Goal: Task Accomplishment & Management: Complete application form

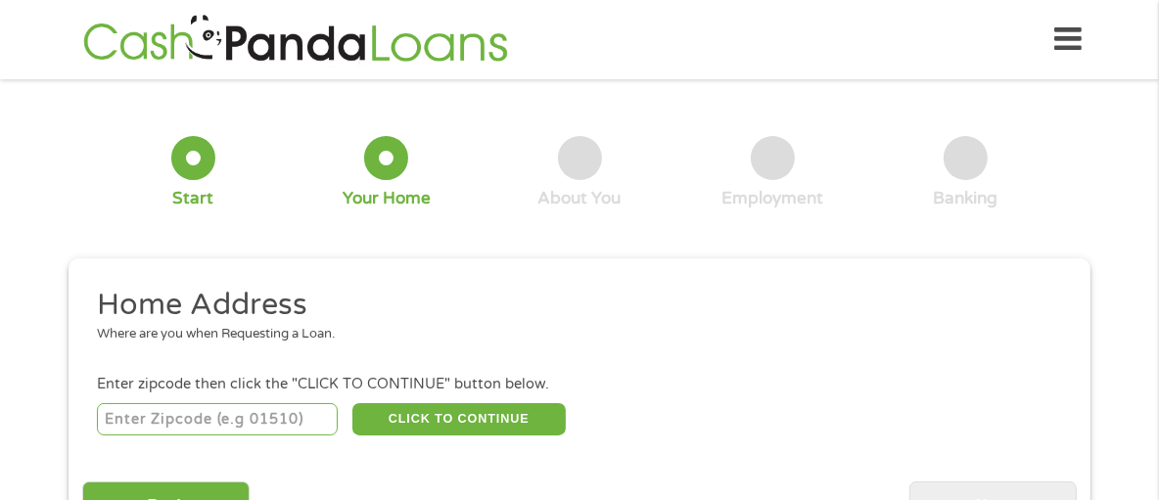
drag, startPoint x: 1170, startPoint y: 164, endPoint x: 1172, endPoint y: 75, distance: 89.1
click at [303, 425] on input "number" at bounding box center [218, 419] width 242 height 33
type input "71292"
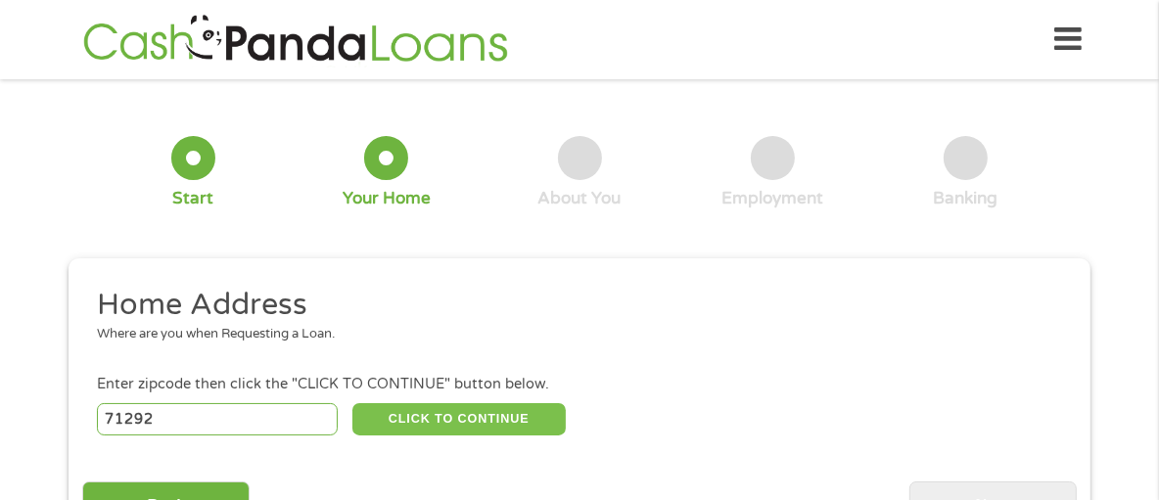
click at [398, 406] on button "CLICK TO CONTINUE" at bounding box center [458, 419] width 213 height 33
type input "71292"
type input "[GEOGRAPHIC_DATA]"
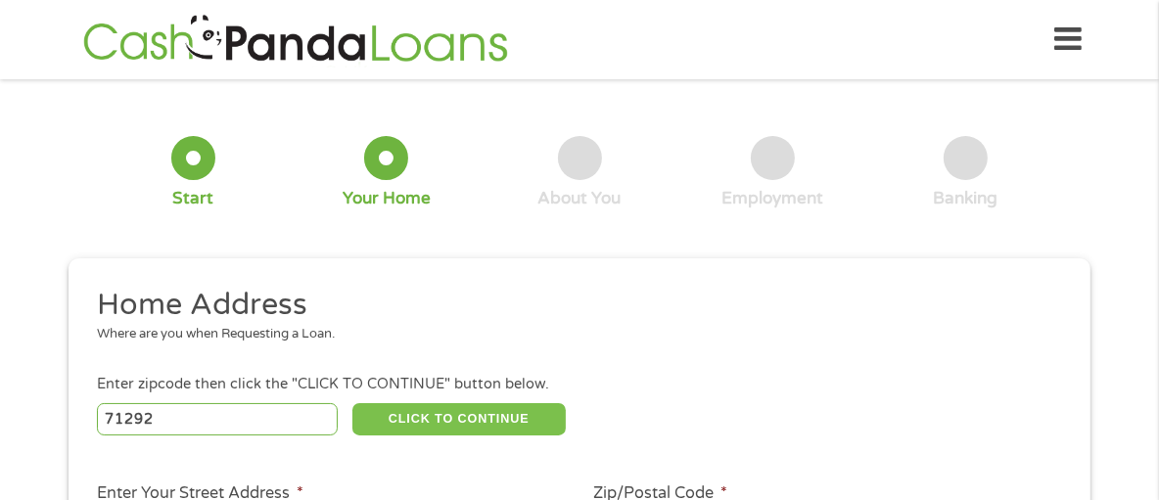
scroll to position [438, 0]
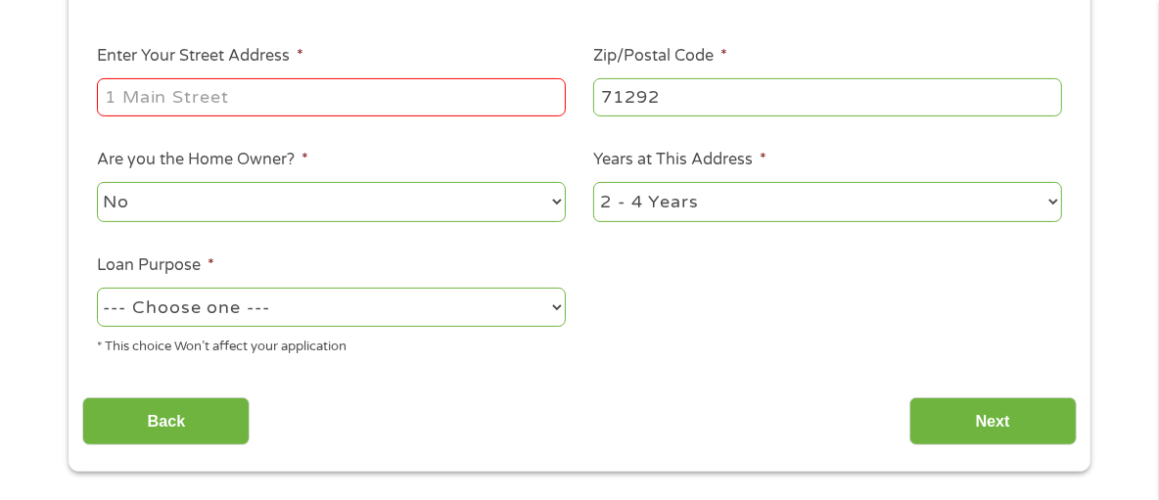
click at [517, 108] on input "Enter Your Street Address *" at bounding box center [331, 96] width 469 height 37
type input "[STREET_ADDRESS][PERSON_NAME]"
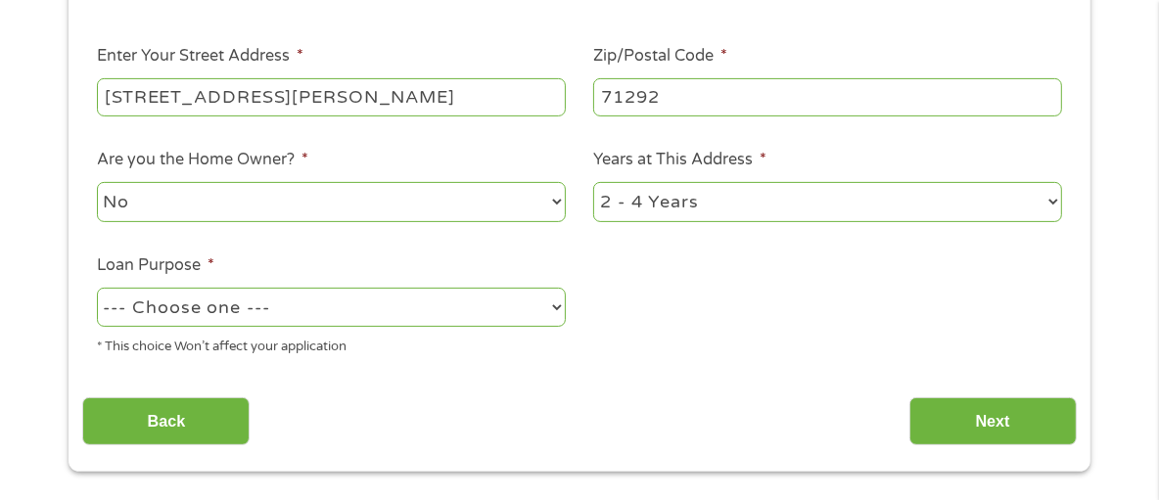
click at [294, 198] on select "No Yes" at bounding box center [331, 202] width 469 height 40
select select "yes"
click at [97, 184] on select "No Yes" at bounding box center [331, 202] width 469 height 40
click at [282, 306] on select "--- Choose one --- Pay Bills Debt Consolidation Home Improvement Major Purchase…" at bounding box center [331, 308] width 469 height 40
select select "paybills"
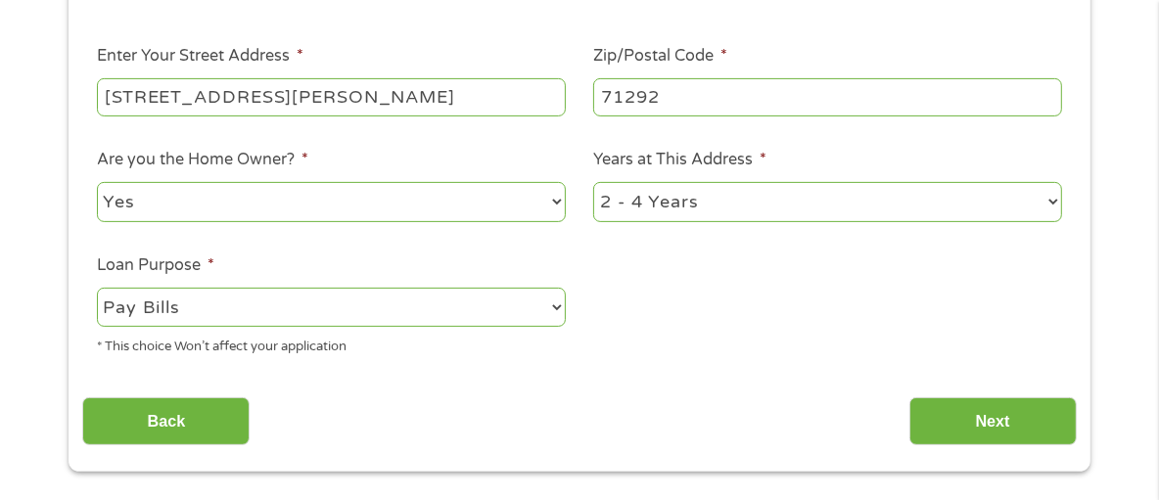
click at [97, 290] on select "--- Choose one --- Pay Bills Debt Consolidation Home Improvement Major Purchase…" at bounding box center [331, 308] width 469 height 40
click at [700, 209] on select "1 Year or less 1 - 2 Years 2 - 4 Years Over 4 Years" at bounding box center [827, 202] width 469 height 40
select select "60months"
click at [593, 184] on select "1 Year or less 1 - 2 Years 2 - 4 Years Over 4 Years" at bounding box center [827, 202] width 469 height 40
click at [1007, 425] on input "Next" at bounding box center [993, 422] width 167 height 48
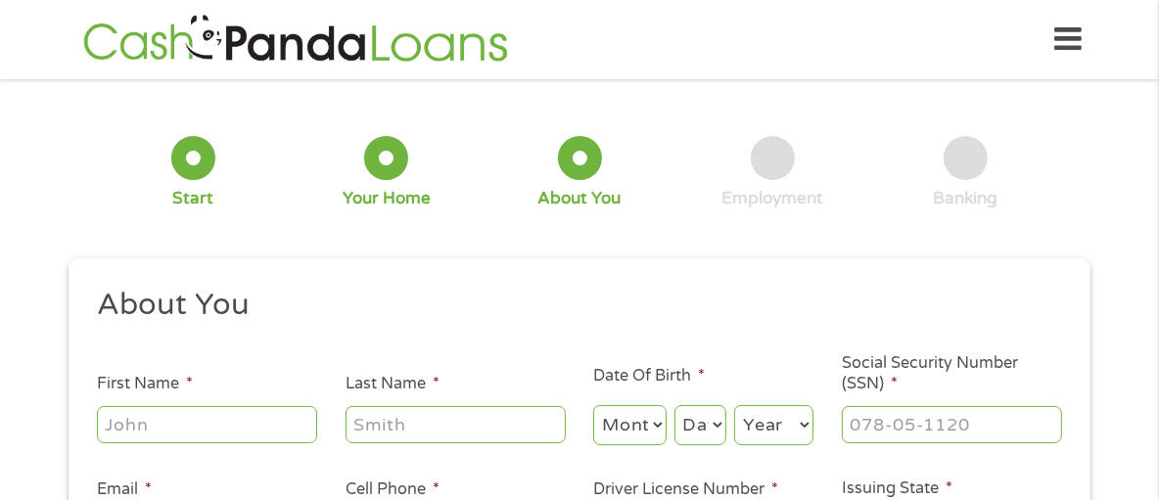
scroll to position [7, 8]
click at [228, 425] on input "First Name *" at bounding box center [207, 424] width 220 height 37
type input "[PERSON_NAME]"
type input "[EMAIL_ADDRESS][DOMAIN_NAME]"
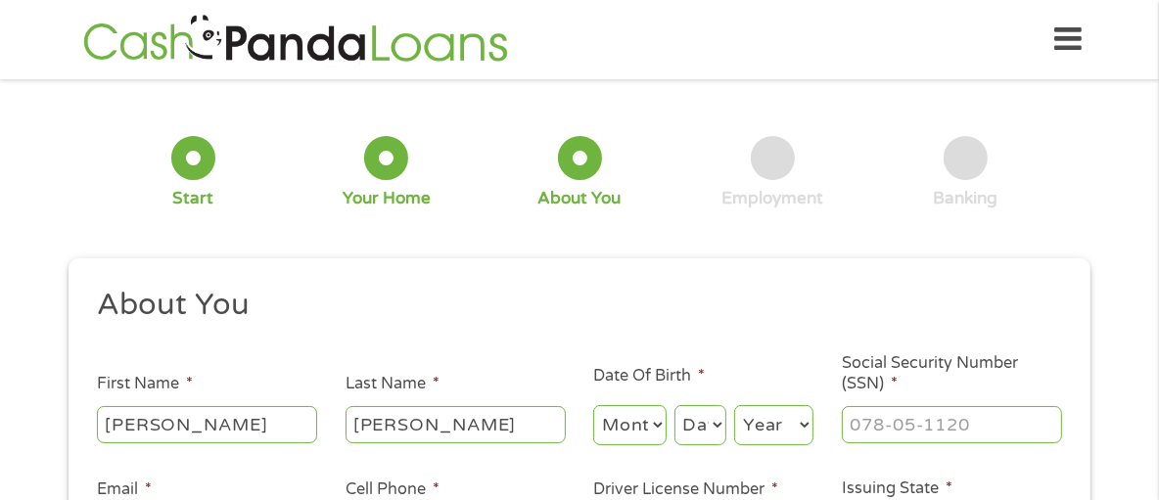
type input "[PHONE_NUMBER]"
click at [649, 435] on select "Month 1 2 3 4 5 6 7 8 9 10 11 12" at bounding box center [629, 425] width 73 height 40
select select "6"
click at [593, 406] on select "Month 1 2 3 4 5 6 7 8 9 10 11 12" at bounding box center [629, 425] width 73 height 40
click at [688, 427] on select "Day 1 2 3 4 5 6 7 8 9 10 11 12 13 14 15 16 17 18 19 20 21 22 23 24 25 26 27 28 …" at bounding box center [701, 425] width 52 height 40
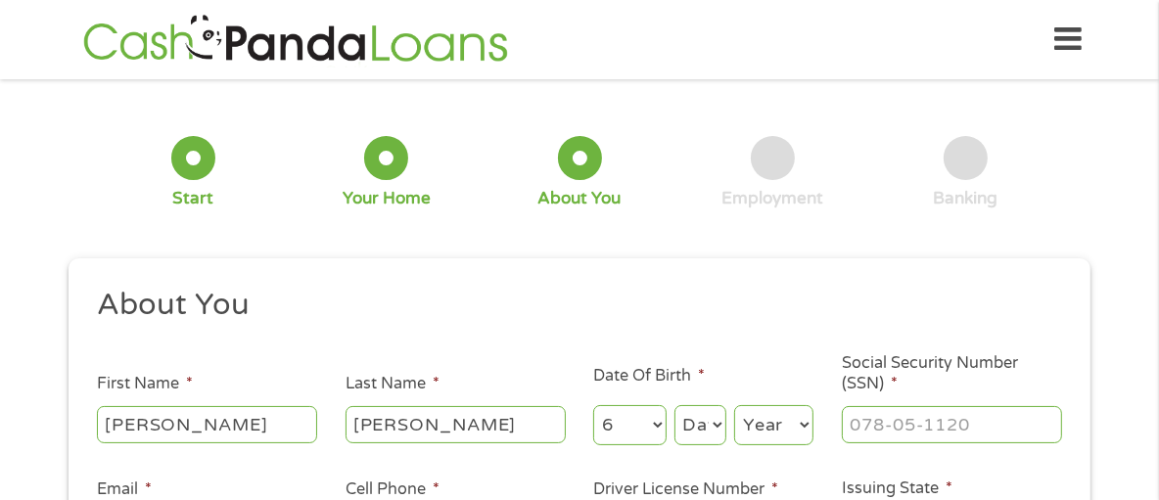
select select "12"
click at [675, 406] on select "Day 1 2 3 4 5 6 7 8 9 10 11 12 13 14 15 16 17 18 19 20 21 22 23 24 25 26 27 28 …" at bounding box center [701, 425] width 52 height 40
click at [758, 425] on select "Year [DATE] 2006 2005 2004 2003 2002 2001 2000 1999 1998 1997 1996 1995 1994 19…" at bounding box center [773, 425] width 79 height 40
select select "1964"
click at [734, 406] on select "Year [DATE] 2006 2005 2004 2003 2002 2001 2000 1999 1998 1997 1996 1995 1994 19…" at bounding box center [773, 425] width 79 height 40
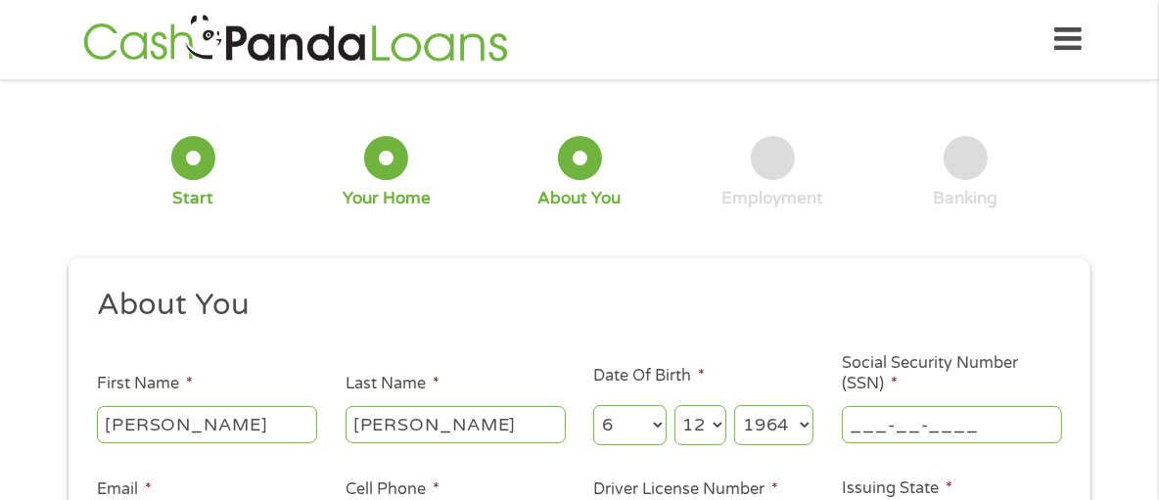
click at [903, 424] on input "___-__-____" at bounding box center [952, 424] width 220 height 37
type input "436-31-2063"
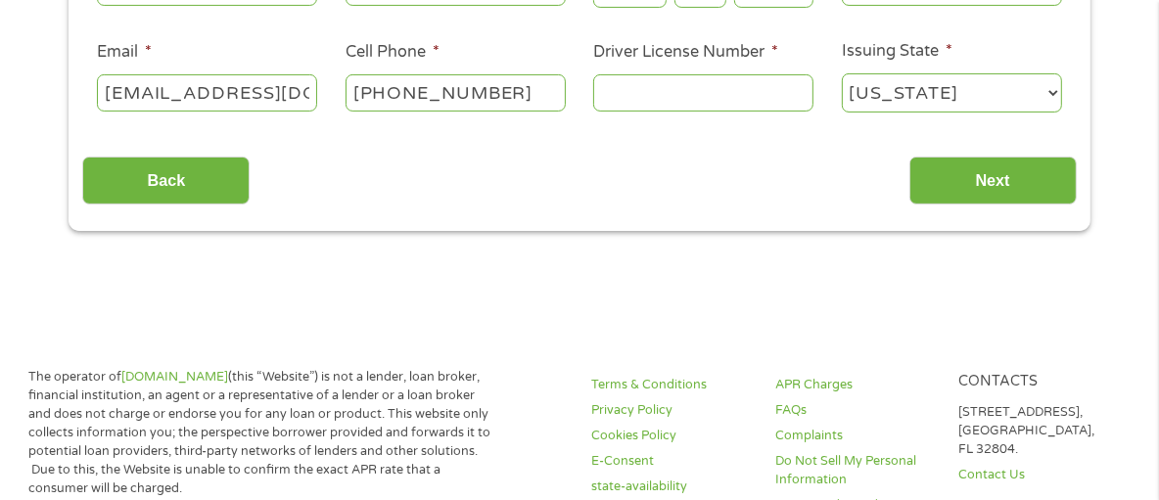
click at [542, 97] on input "[PHONE_NUMBER]" at bounding box center [456, 92] width 220 height 37
type input "[PHONE_NUMBER]"
click at [639, 93] on input "Driver License Number *" at bounding box center [703, 92] width 220 height 37
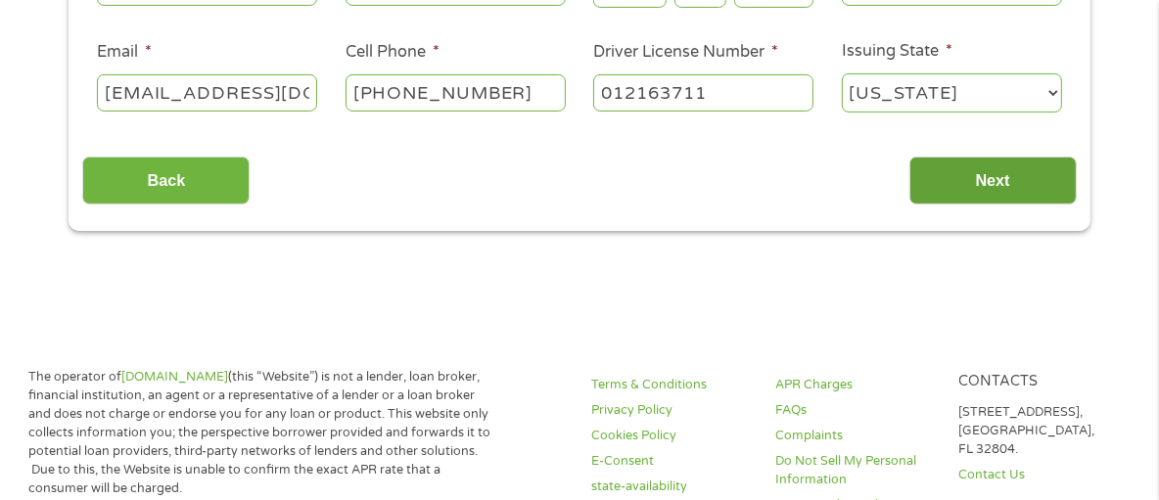
type input "012163711"
click at [971, 193] on input "Next" at bounding box center [993, 181] width 167 height 48
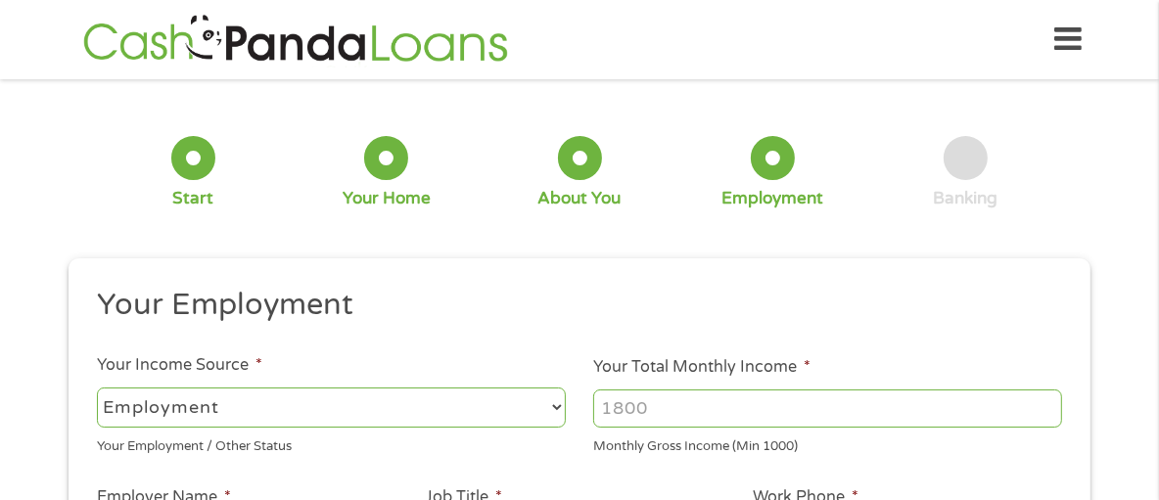
scroll to position [7, 8]
click at [491, 392] on select "--- Choose one --- Employment [DEMOGRAPHIC_DATA] Benefits" at bounding box center [331, 408] width 469 height 40
select select "benefits"
click at [97, 388] on select "--- Choose one --- Employment [DEMOGRAPHIC_DATA] Benefits" at bounding box center [331, 408] width 469 height 40
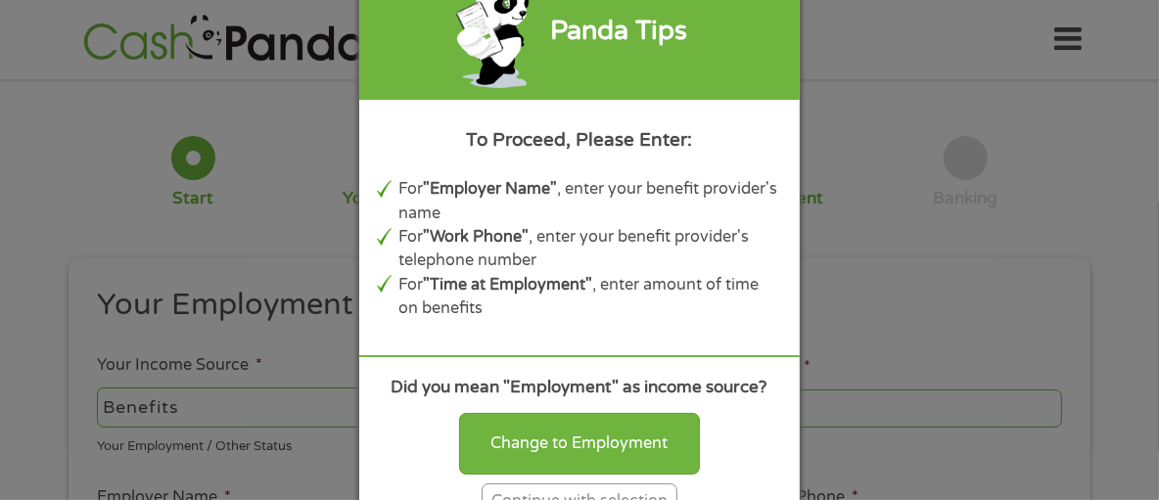
type input "Other"
type input "[PHONE_NUMBER]"
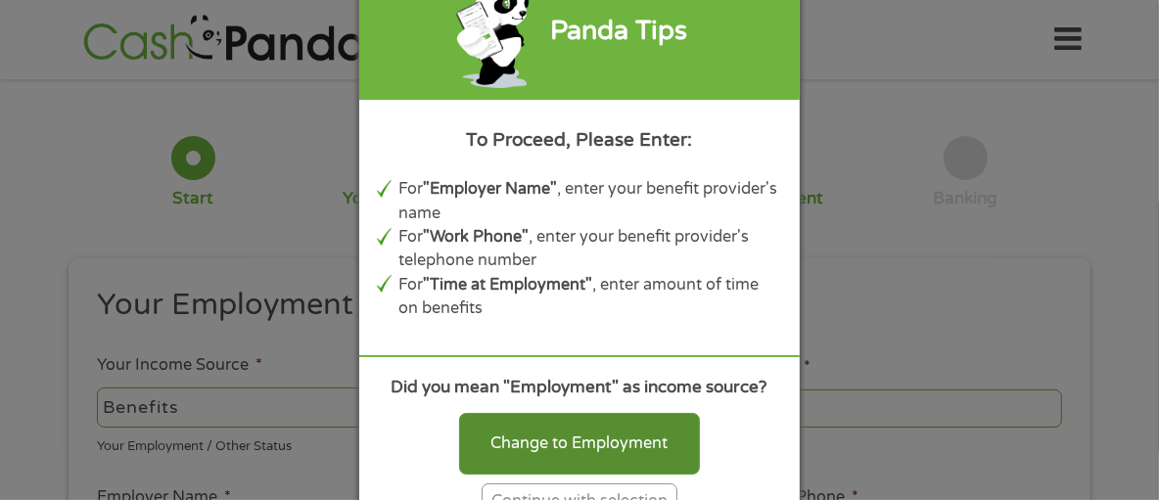
scroll to position [554, 0]
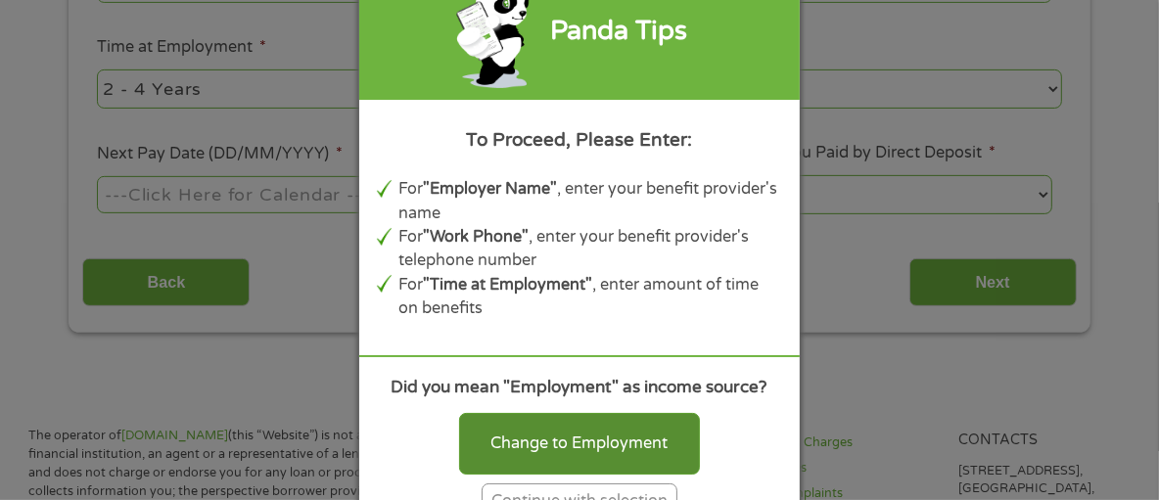
click at [633, 441] on div "Change to Employment" at bounding box center [579, 443] width 241 height 61
select select "fullTime"
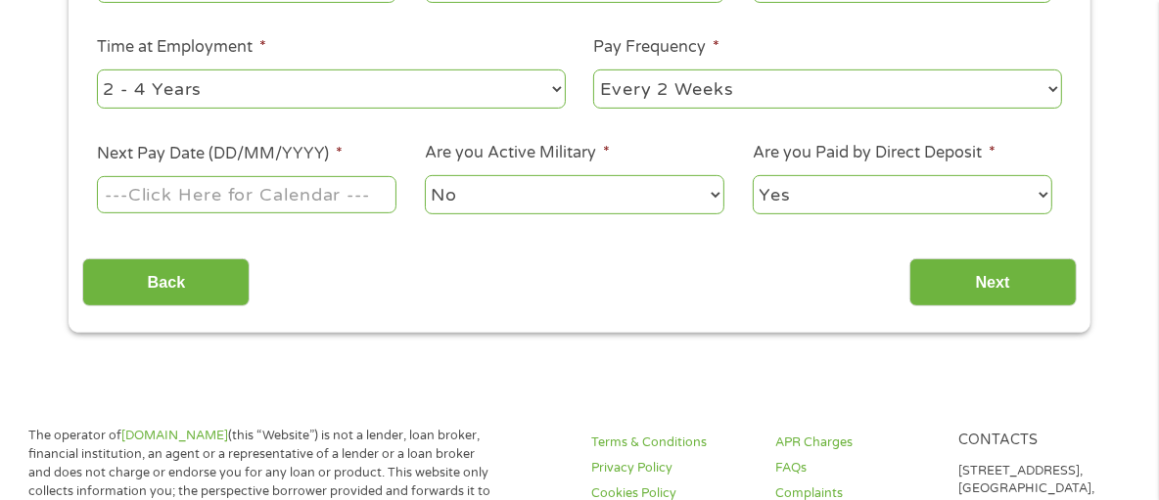
click at [591, 91] on li "Pay Frequency * --- Choose one --- Every 2 Weeks Every Week Monthly Semi-Monthly" at bounding box center [828, 73] width 497 height 77
click at [650, 98] on select "--- Choose one --- Every 2 Weeks Every Week Monthly Semi-Monthly" at bounding box center [827, 90] width 469 height 40
select select "monthly"
click at [593, 70] on select "--- Choose one --- Every 2 Weeks Every Week Monthly Semi-Monthly" at bounding box center [827, 90] width 469 height 40
click at [377, 196] on input "Next Pay Date (DD/MM/YYYY) *" at bounding box center [247, 194] width 300 height 37
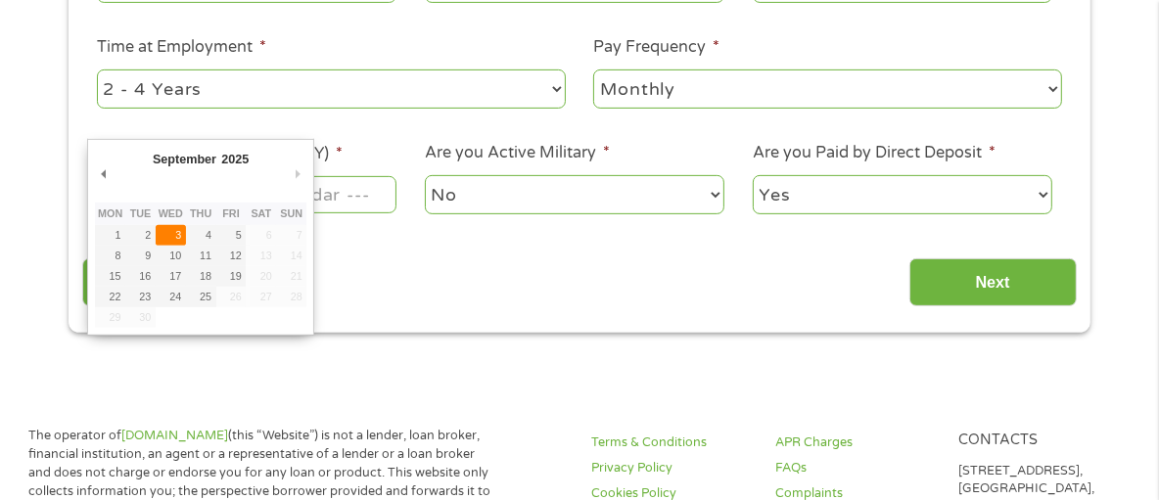
type input "[DATE]"
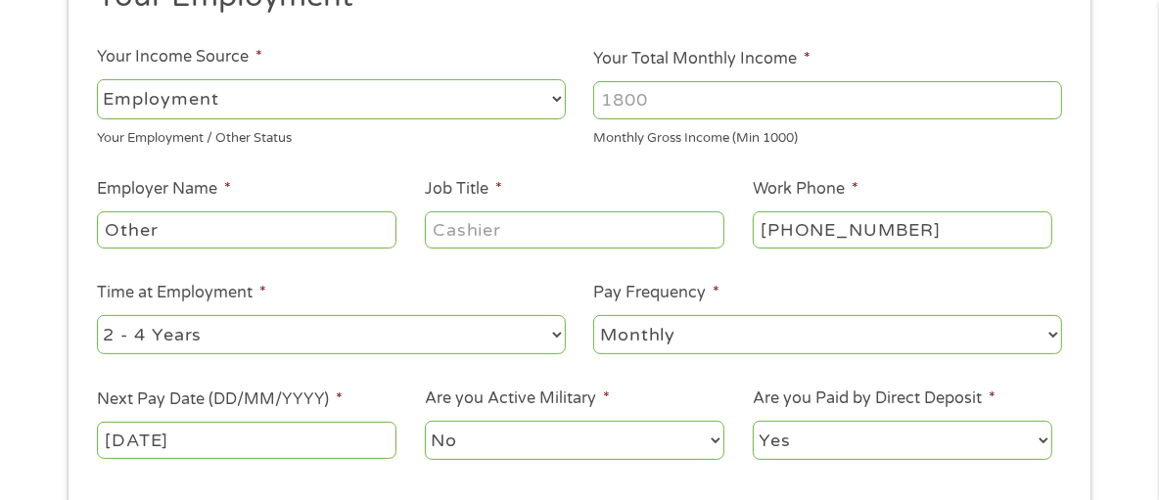
scroll to position [284, 0]
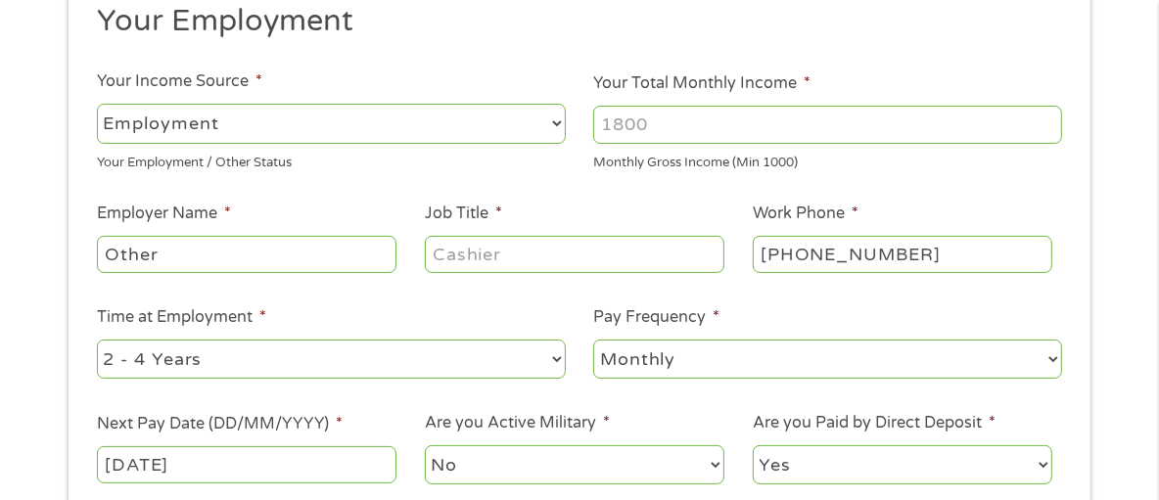
click at [729, 108] on input "Your Total Monthly Income *" at bounding box center [827, 124] width 469 height 37
type input "967"
click at [559, 115] on select "--- Choose one --- Employment [DEMOGRAPHIC_DATA] Benefits" at bounding box center [331, 124] width 469 height 40
click at [97, 104] on select "--- Choose one --- Employment [DEMOGRAPHIC_DATA] Benefits" at bounding box center [331, 124] width 469 height 40
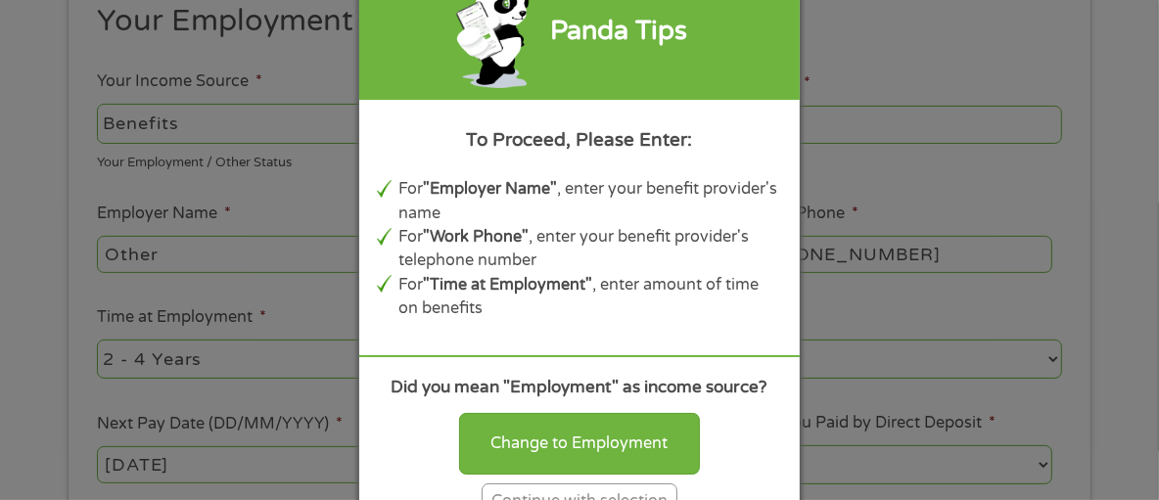
click at [519, 429] on div "Change to Employment" at bounding box center [579, 443] width 241 height 61
select select "fullTime"
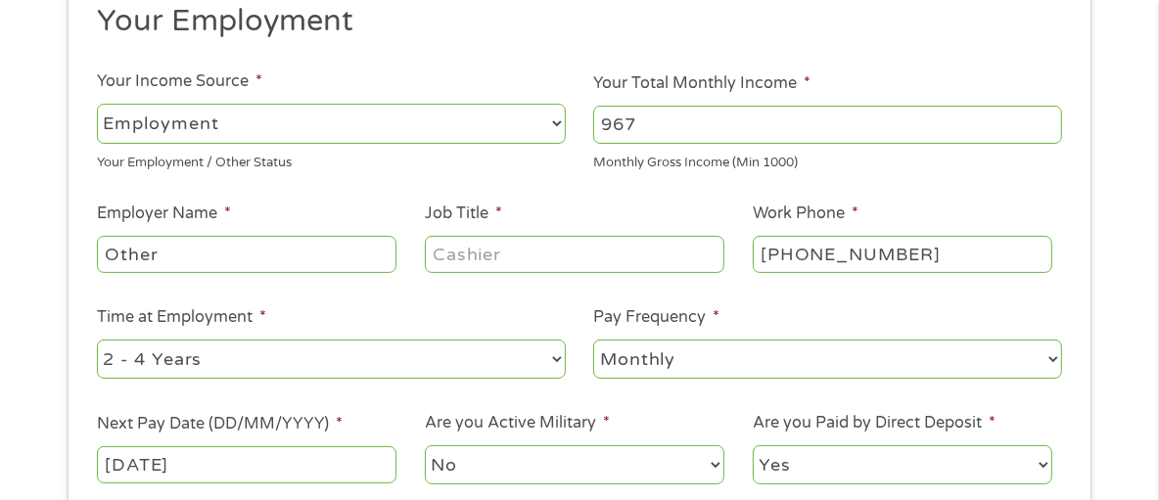
click at [359, 259] on input "Other" at bounding box center [247, 254] width 300 height 37
type input "O"
type input "SSI"
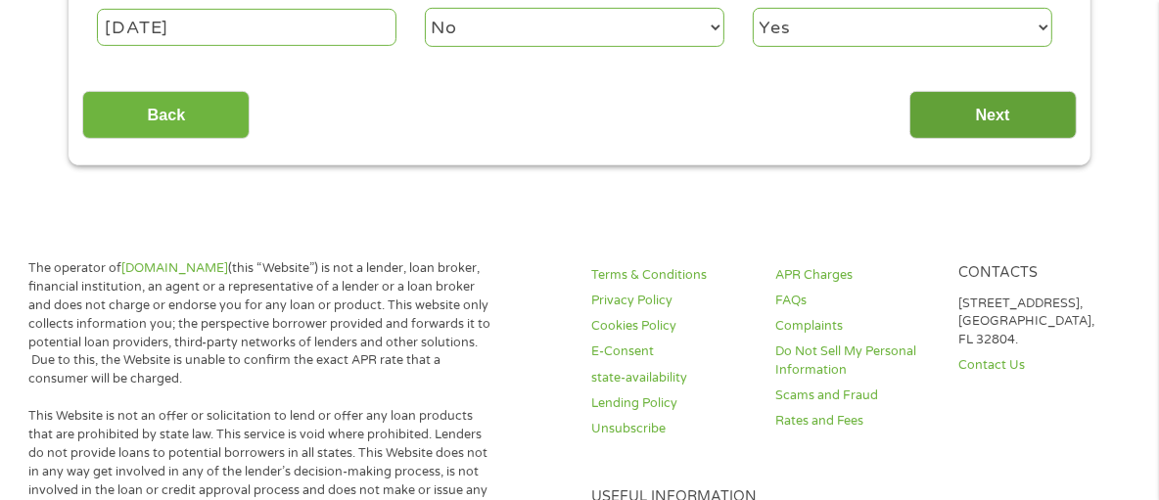
type input "SSI"
click at [1015, 116] on input "Next" at bounding box center [993, 115] width 167 height 48
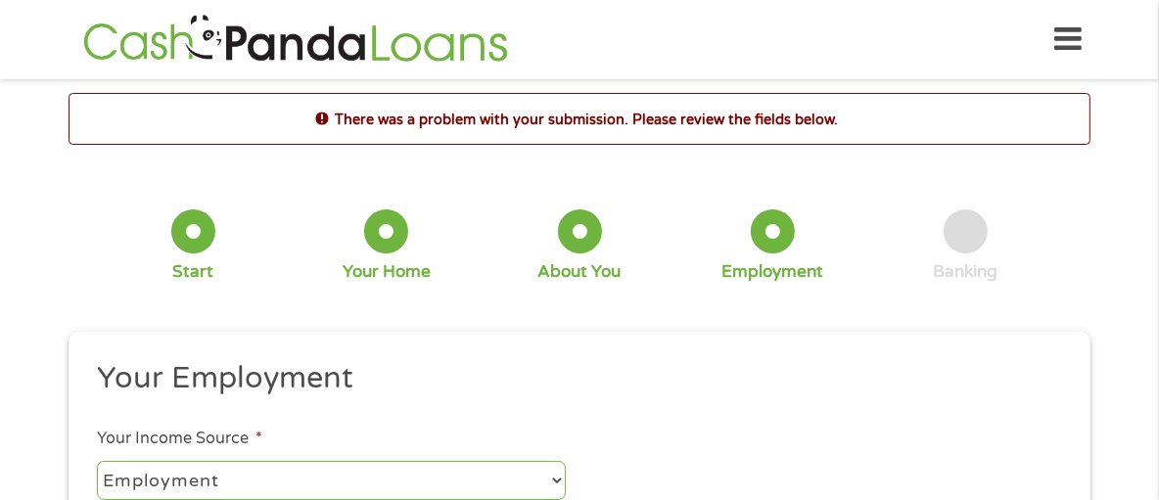
scroll to position [438, 0]
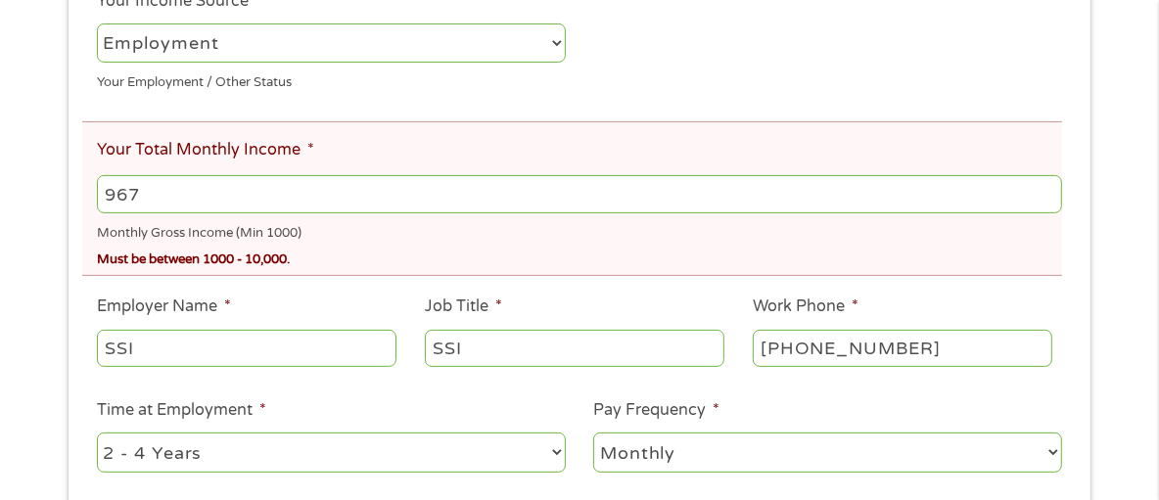
click at [393, 176] on input "967" at bounding box center [579, 193] width 965 height 37
type input "9"
type input "1000"
click at [445, 32] on select "--- Choose one --- Employment [DEMOGRAPHIC_DATA] Benefits" at bounding box center [331, 43] width 469 height 40
click at [97, 24] on select "--- Choose one --- Employment [DEMOGRAPHIC_DATA] Benefits" at bounding box center [331, 43] width 469 height 40
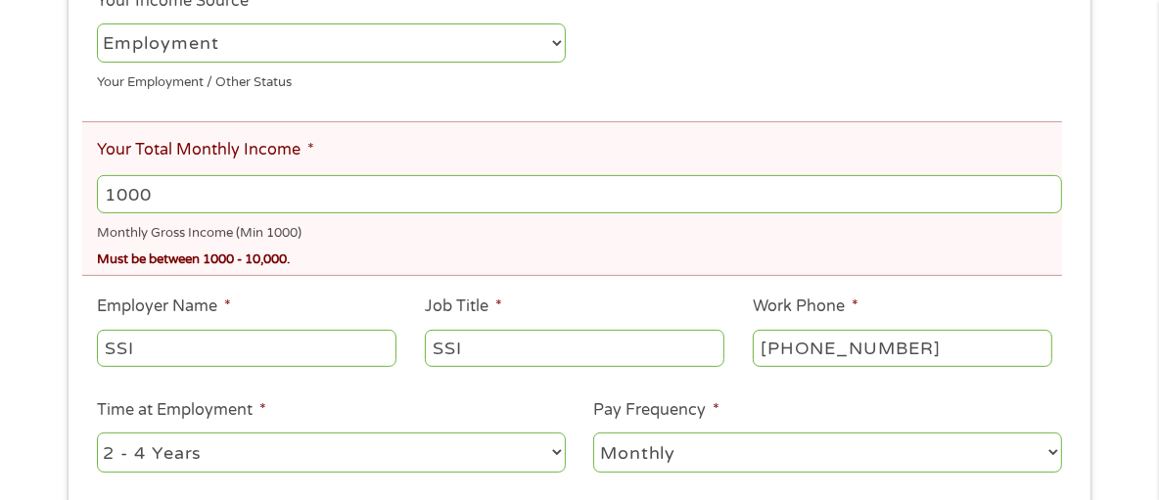
click at [425, 103] on ul "Your Employment Your Income Source * --- Choose one --- Employment [DEMOGRAPHIC…" at bounding box center [579, 259] width 994 height 674
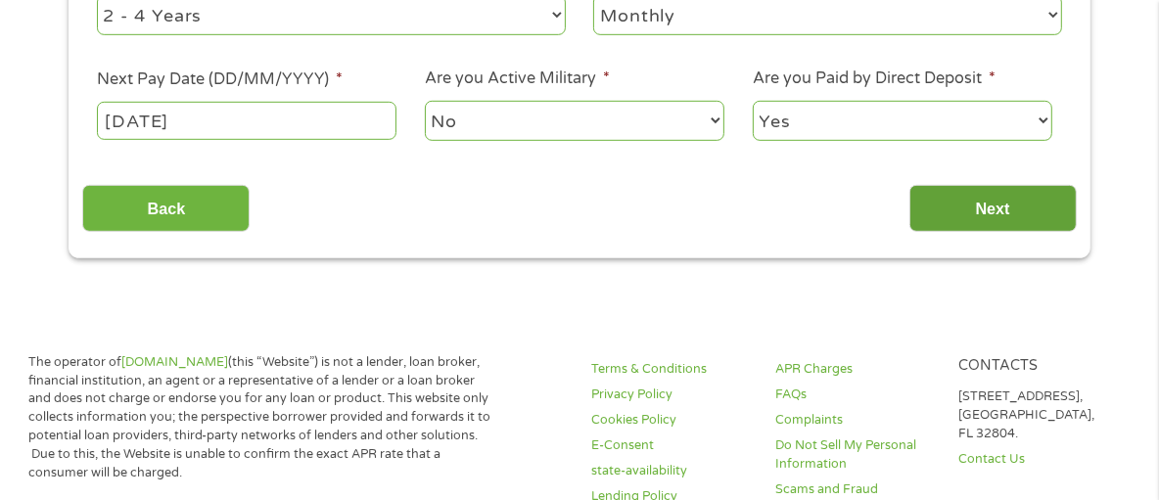
click at [1004, 220] on input "Next" at bounding box center [993, 209] width 167 height 48
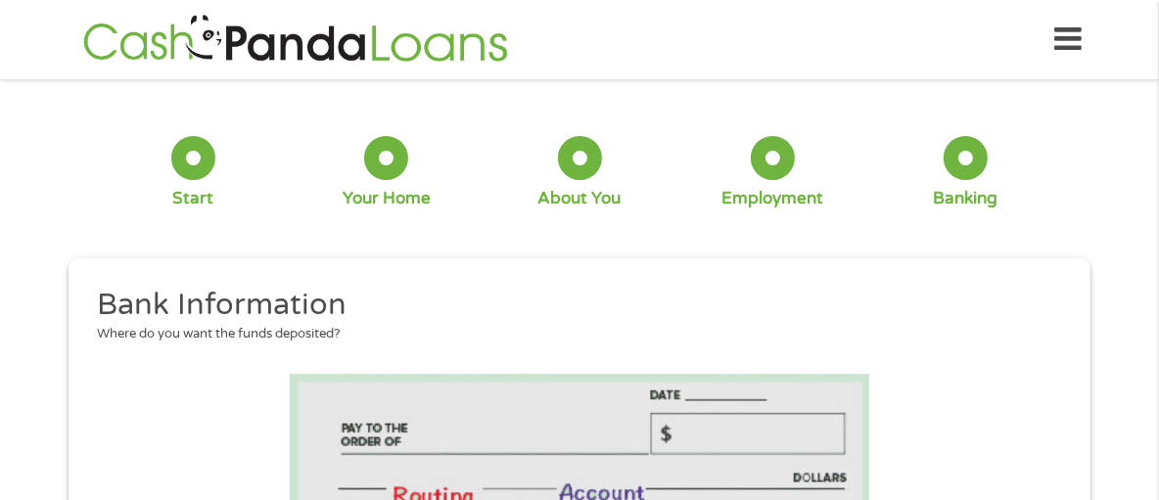
scroll to position [438, 0]
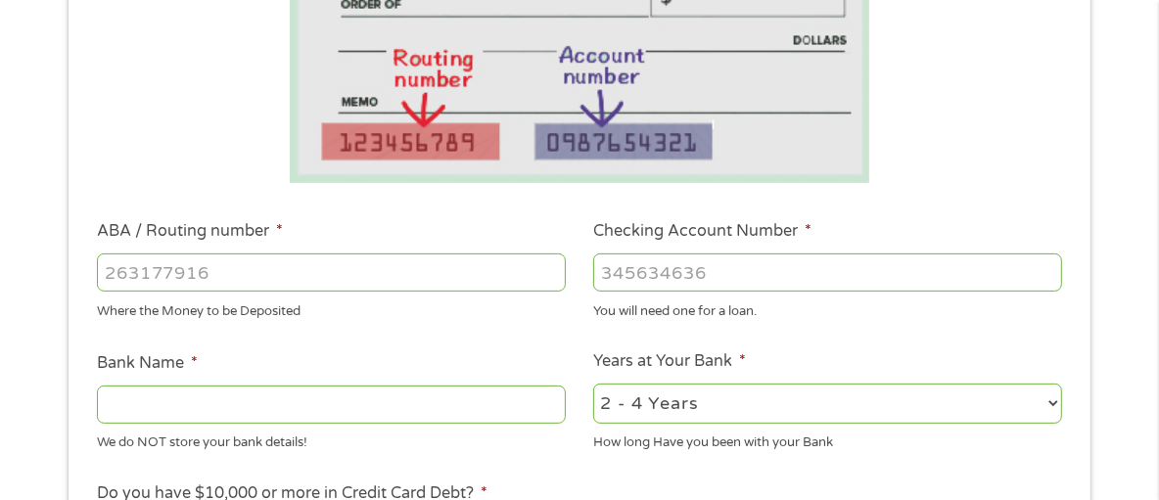
click at [531, 268] on input "ABA / Routing number *" at bounding box center [331, 272] width 469 height 37
type input "0"
type input "041215663"
type input "[PERSON_NAME] BANK"
type input "041215663"
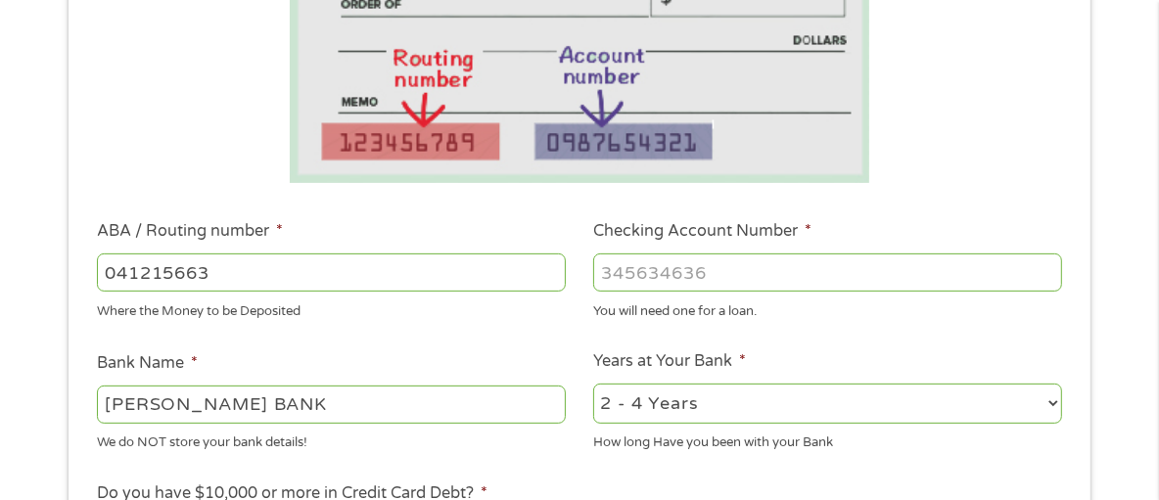
click at [629, 281] on input "Checking Account Number *" at bounding box center [827, 272] width 469 height 37
click at [304, 187] on ul "Bank Information Where do you want the funds deposited? ABA / Routing number * …" at bounding box center [579, 335] width 994 height 975
drag, startPoint x: 1147, startPoint y: 80, endPoint x: 772, endPoint y: 267, distance: 419.9
click at [772, 267] on input "51" at bounding box center [827, 272] width 469 height 37
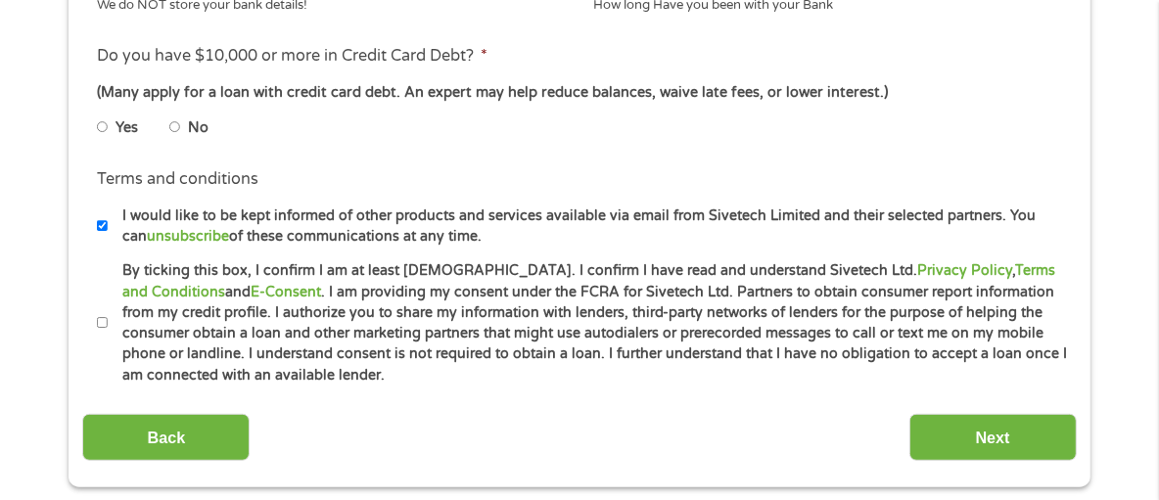
type input "5187936953364"
click at [180, 133] on input "No" at bounding box center [175, 127] width 12 height 31
radio input "true"
click at [93, 318] on li "Terms and conditions * By ticking this box, I confirm I am at least [DEMOGRAPHI…" at bounding box center [579, 322] width 994 height 125
click at [98, 318] on input "By ticking this box, I confirm I am at least [DEMOGRAPHIC_DATA]. I confirm I ha…" at bounding box center [103, 322] width 12 height 31
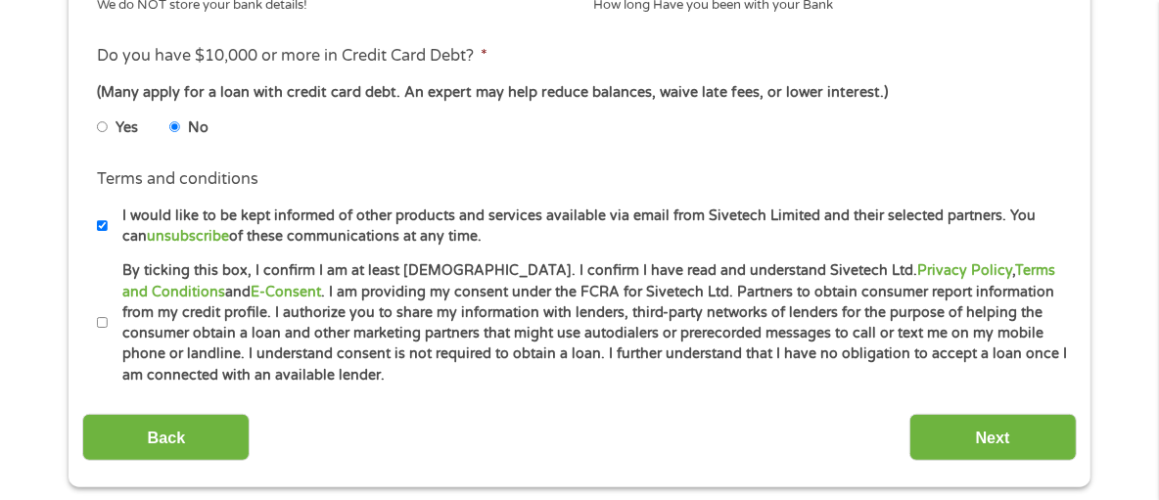
checkbox input "true"
click at [978, 431] on input "Next" at bounding box center [993, 438] width 167 height 48
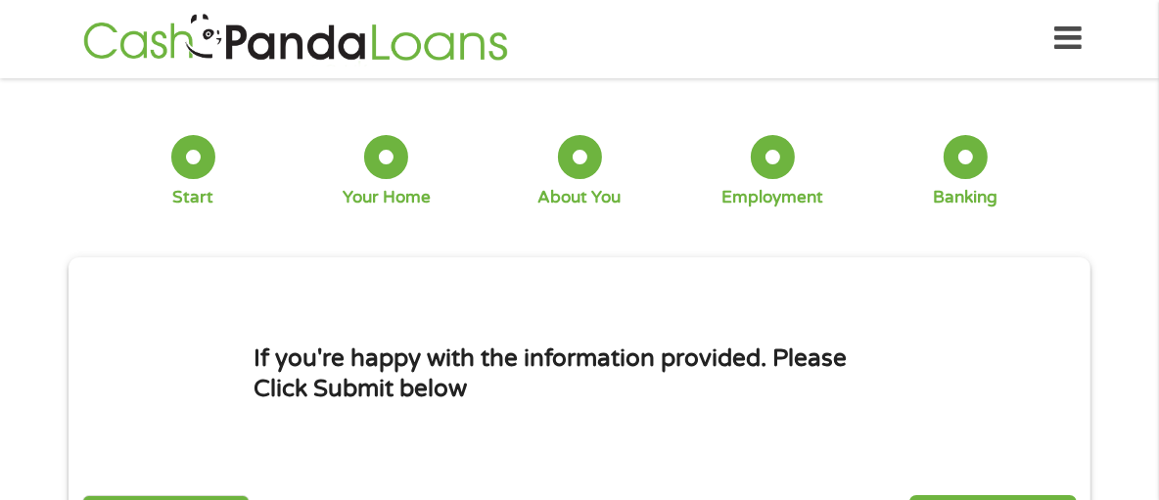
scroll to position [0, 0]
click at [1153, 420] on div "1 Start 2 Your Home 3 About You 4 Employment 5 Banking 6 This field is hidden w…" at bounding box center [579, 331] width 1159 height 477
drag, startPoint x: 1159, startPoint y: 420, endPoint x: 1021, endPoint y: 451, distance: 141.6
click at [1021, 451] on li "If you're happy with the information provided. Please Click Submit below" at bounding box center [579, 375] width 994 height 189
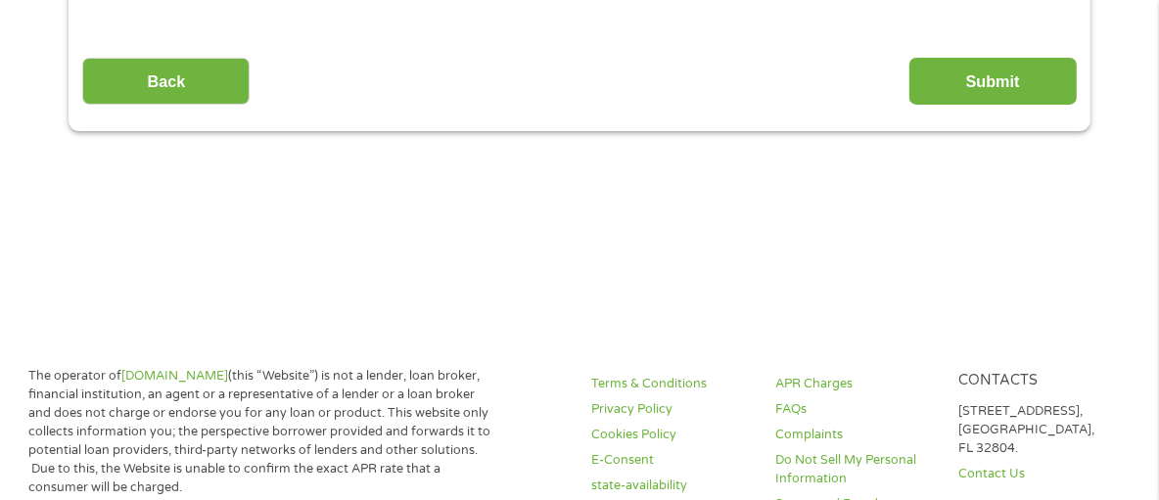
click at [1008, 86] on input "Submit" at bounding box center [993, 82] width 167 height 48
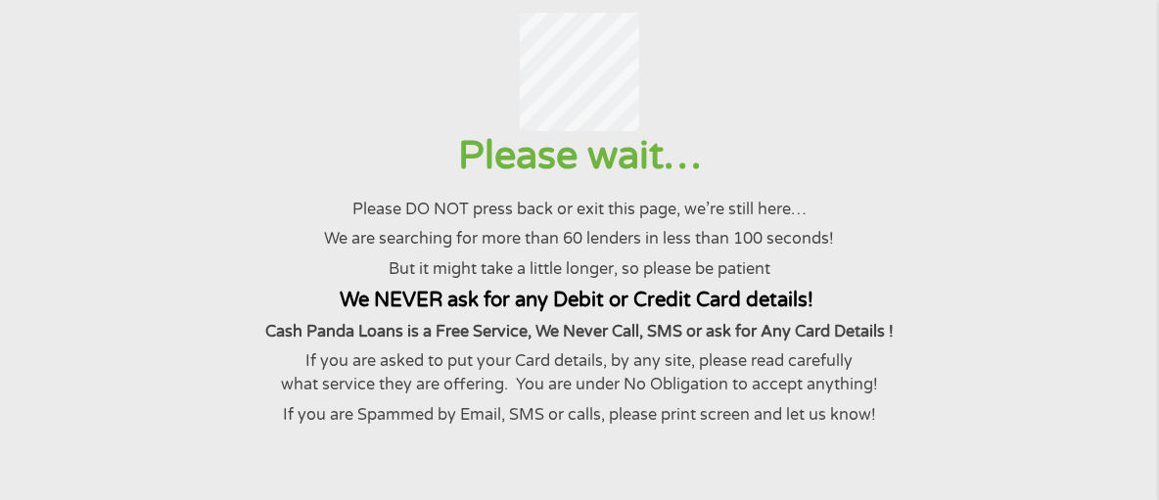
scroll to position [0, 0]
